Goal: Navigation & Orientation: Find specific page/section

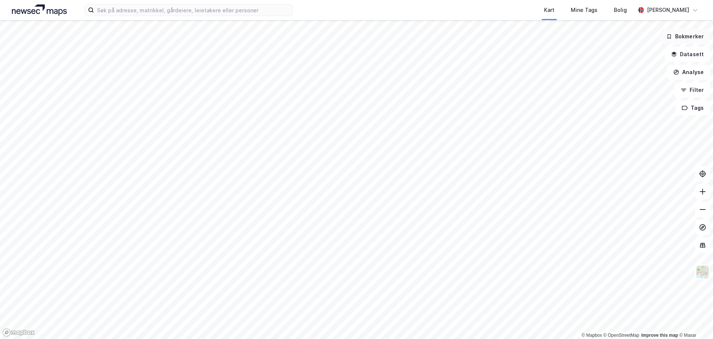
click at [678, 36] on button "Bokmerker" at bounding box center [685, 36] width 50 height 15
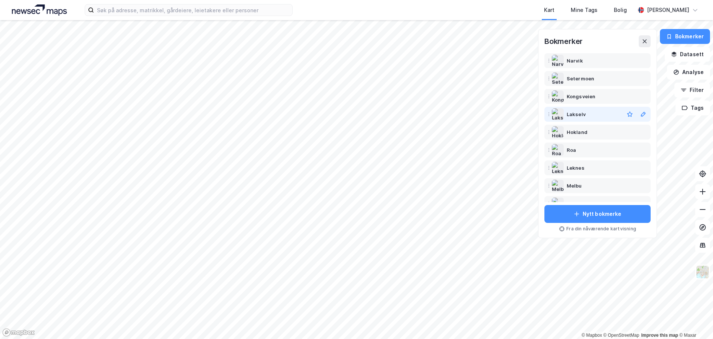
click at [577, 115] on div "Lakselv" at bounding box center [576, 114] width 19 height 9
